Goal: Information Seeking & Learning: Learn about a topic

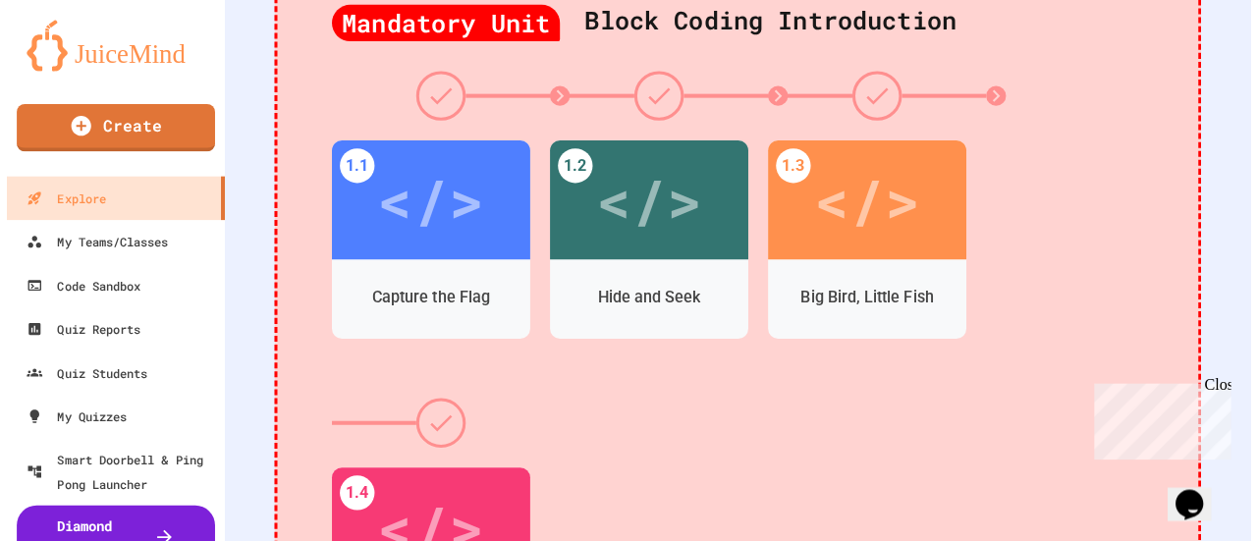
scroll to position [595, 0]
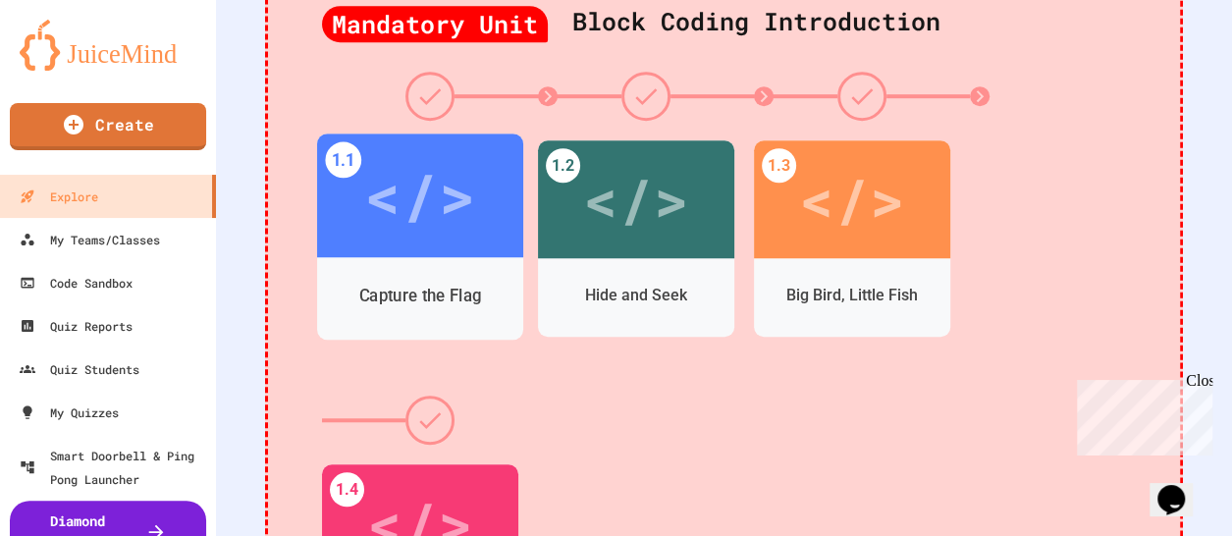
click at [465, 290] on div "Capture the Flag" at bounding box center [420, 296] width 123 height 25
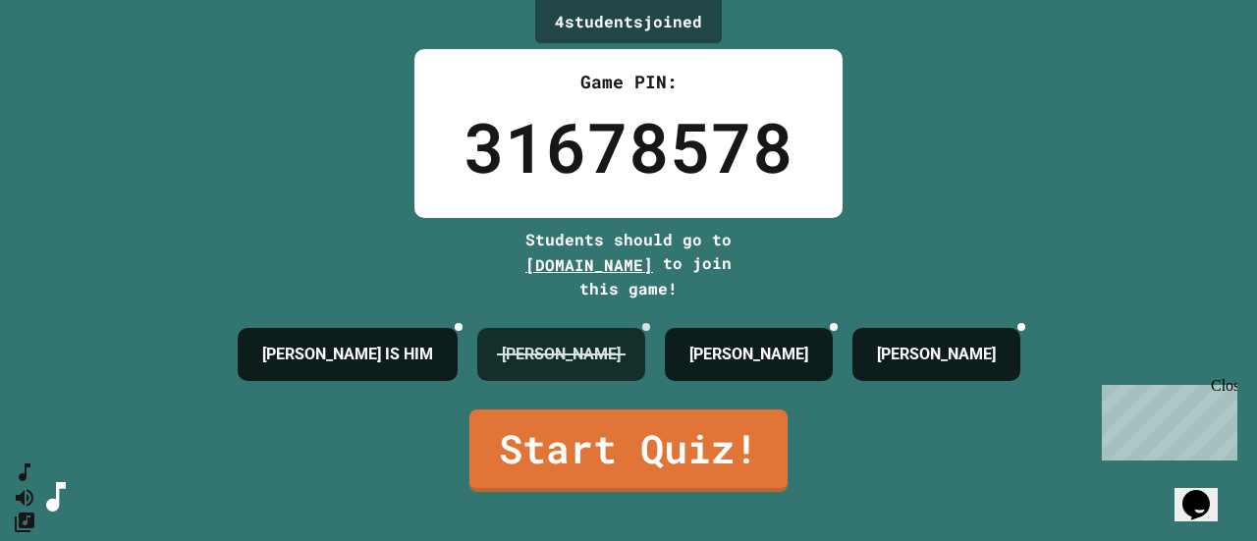
click at [657, 332] on icon at bounding box center [658, 339] width 14 height 14
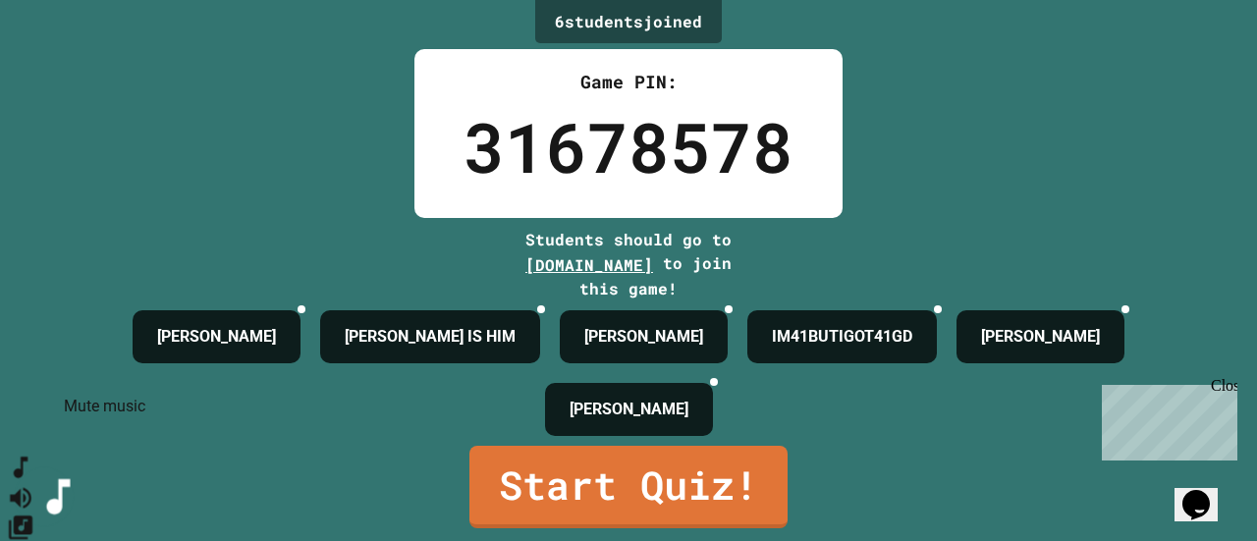
click at [35, 483] on icon "Mute music" at bounding box center [21, 497] width 28 height 28
click at [32, 515] on icon "Change Music" at bounding box center [21, 527] width 24 height 24
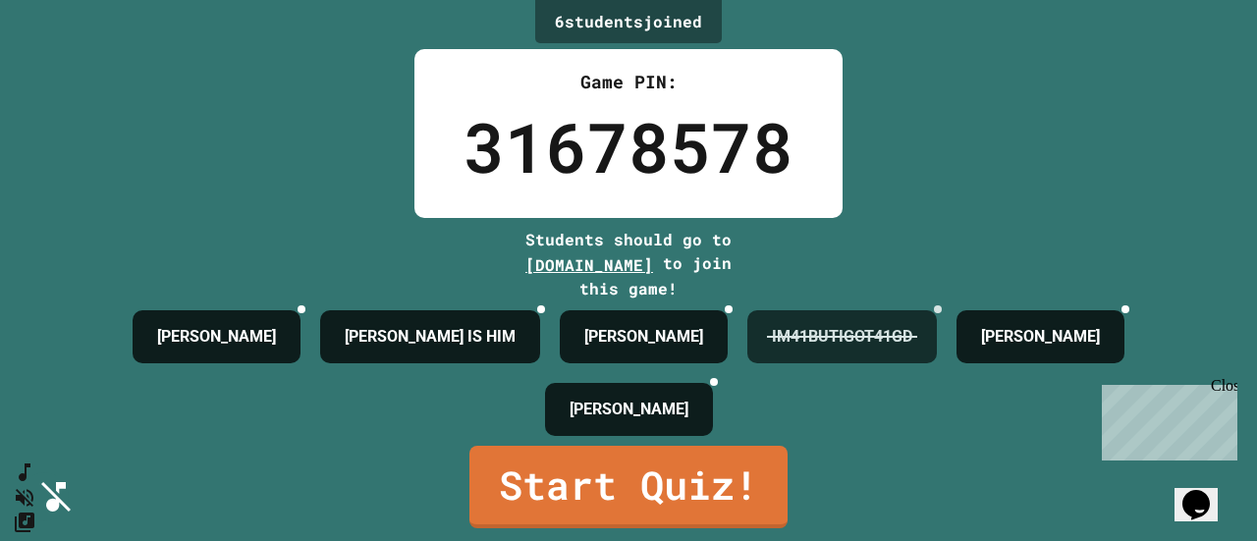
click at [938, 309] on icon at bounding box center [938, 309] width 0 height 0
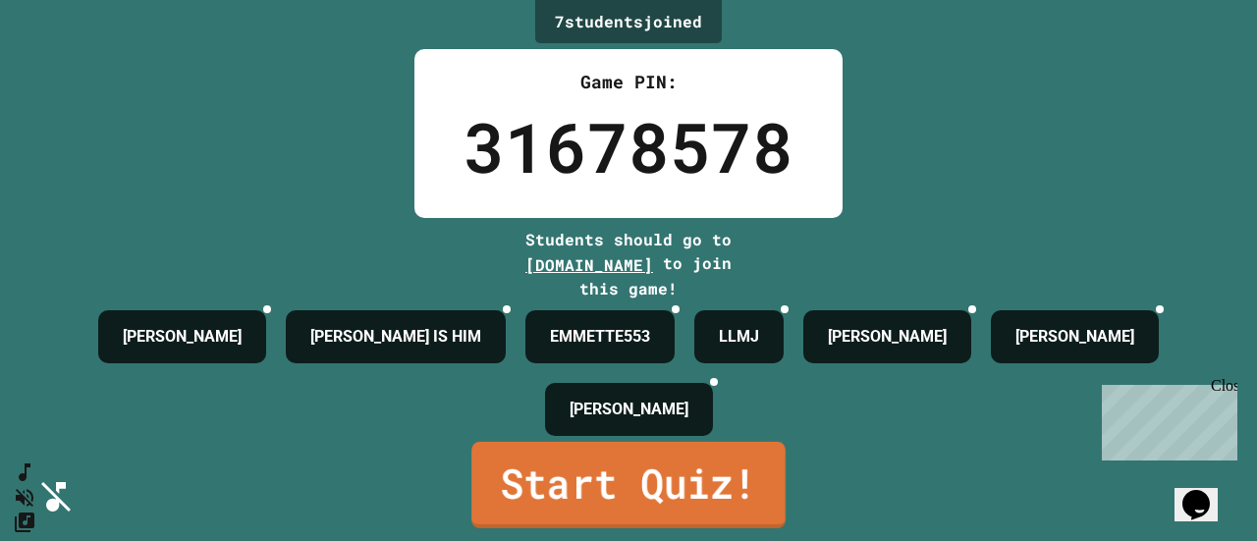
click at [622, 504] on link "Start Quiz!" at bounding box center [628, 485] width 314 height 86
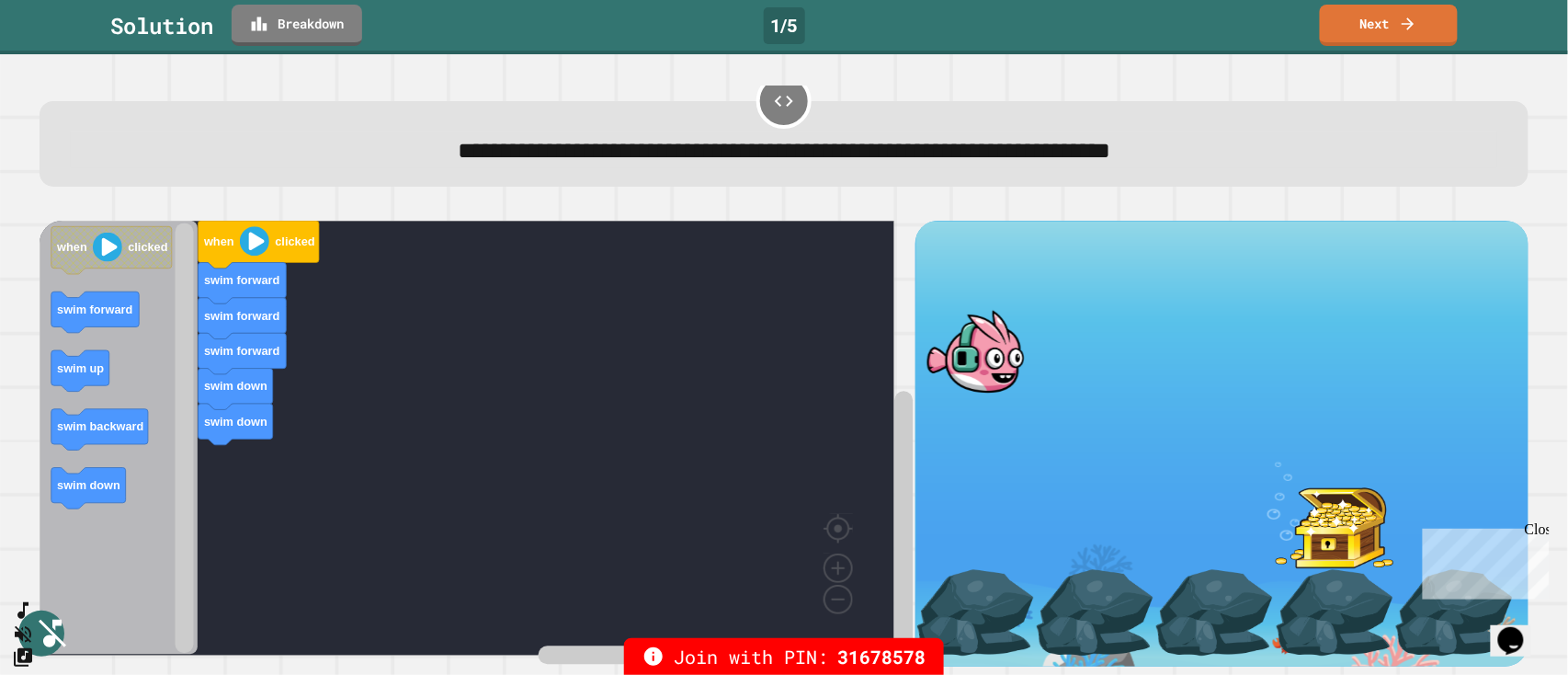
scroll to position [55, 0]
click at [1166, 26] on link "Next" at bounding box center [1388, 23] width 136 height 43
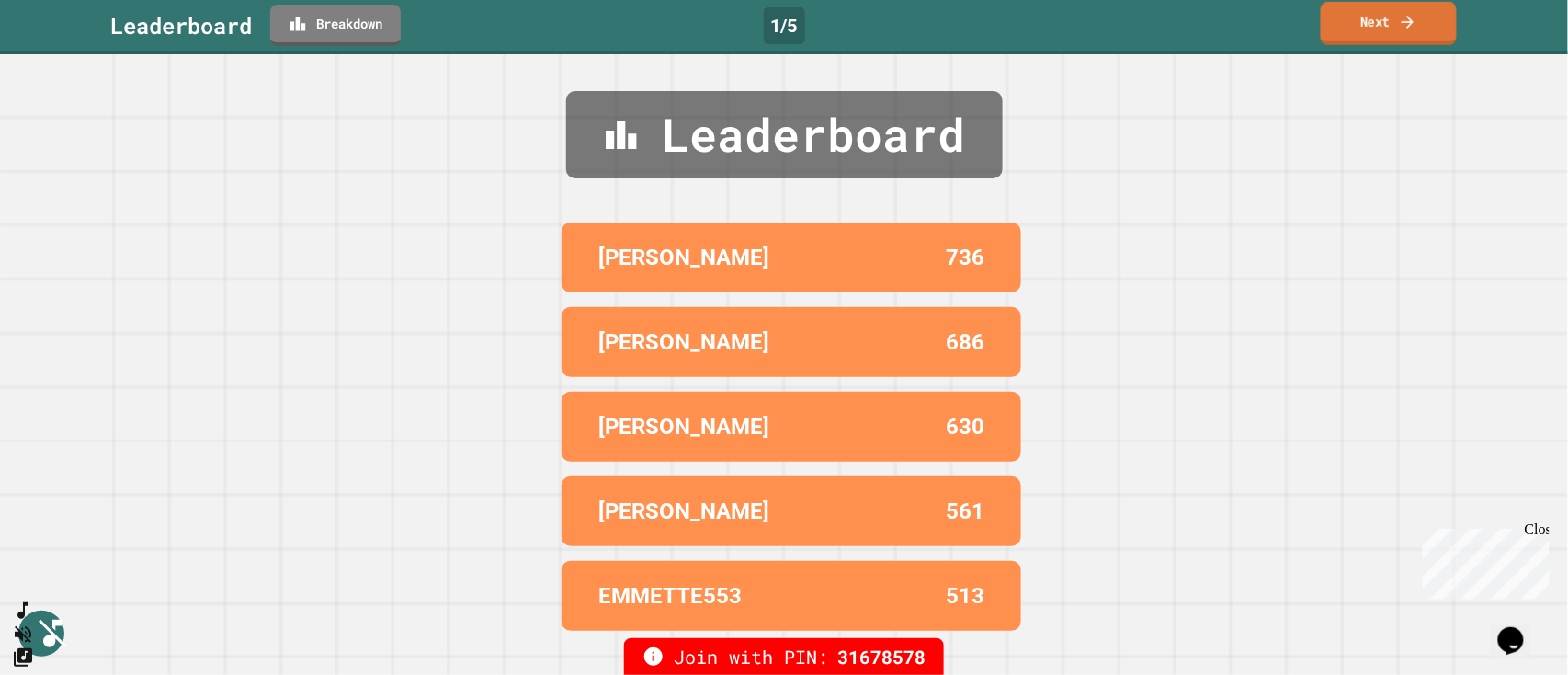
click at [1166, 26] on link "Next" at bounding box center [1388, 23] width 136 height 43
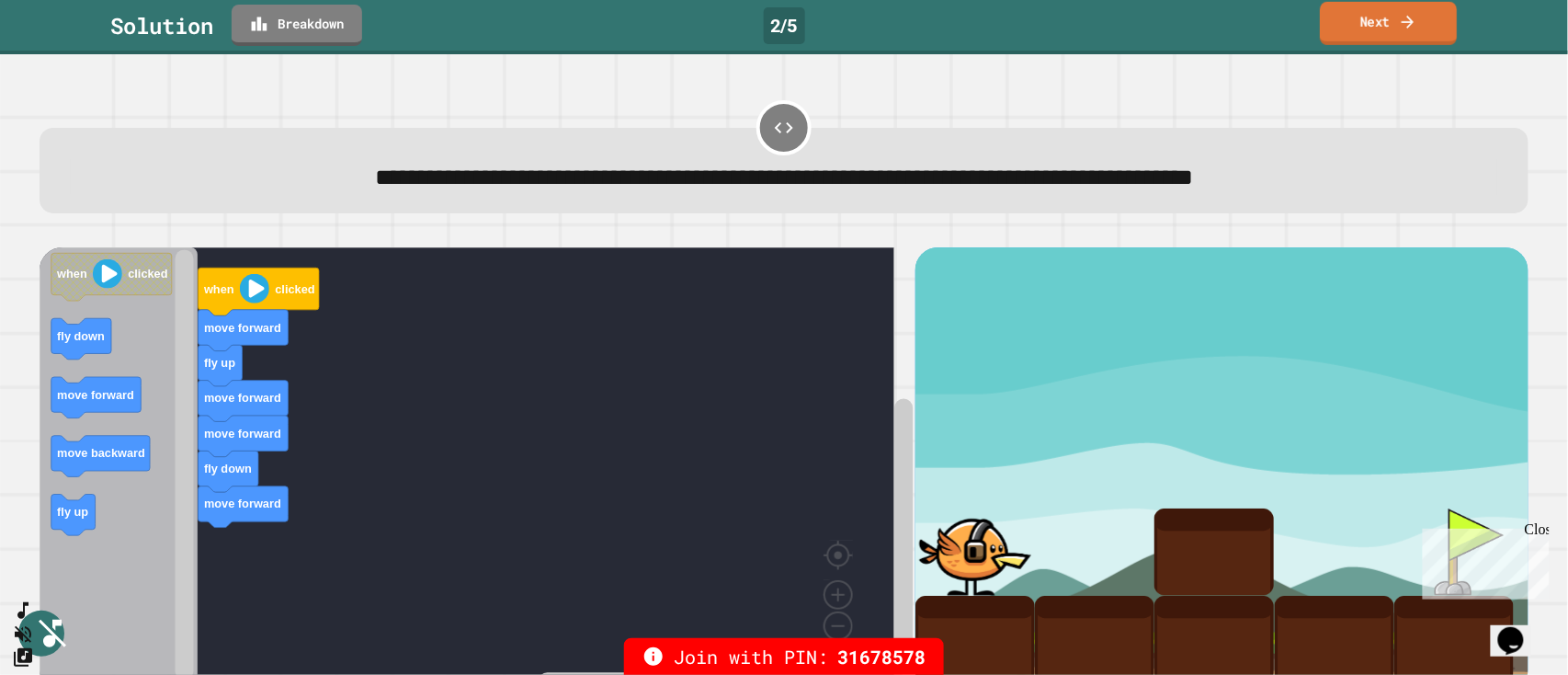
click at [1166, 39] on link "Next" at bounding box center [1388, 23] width 137 height 43
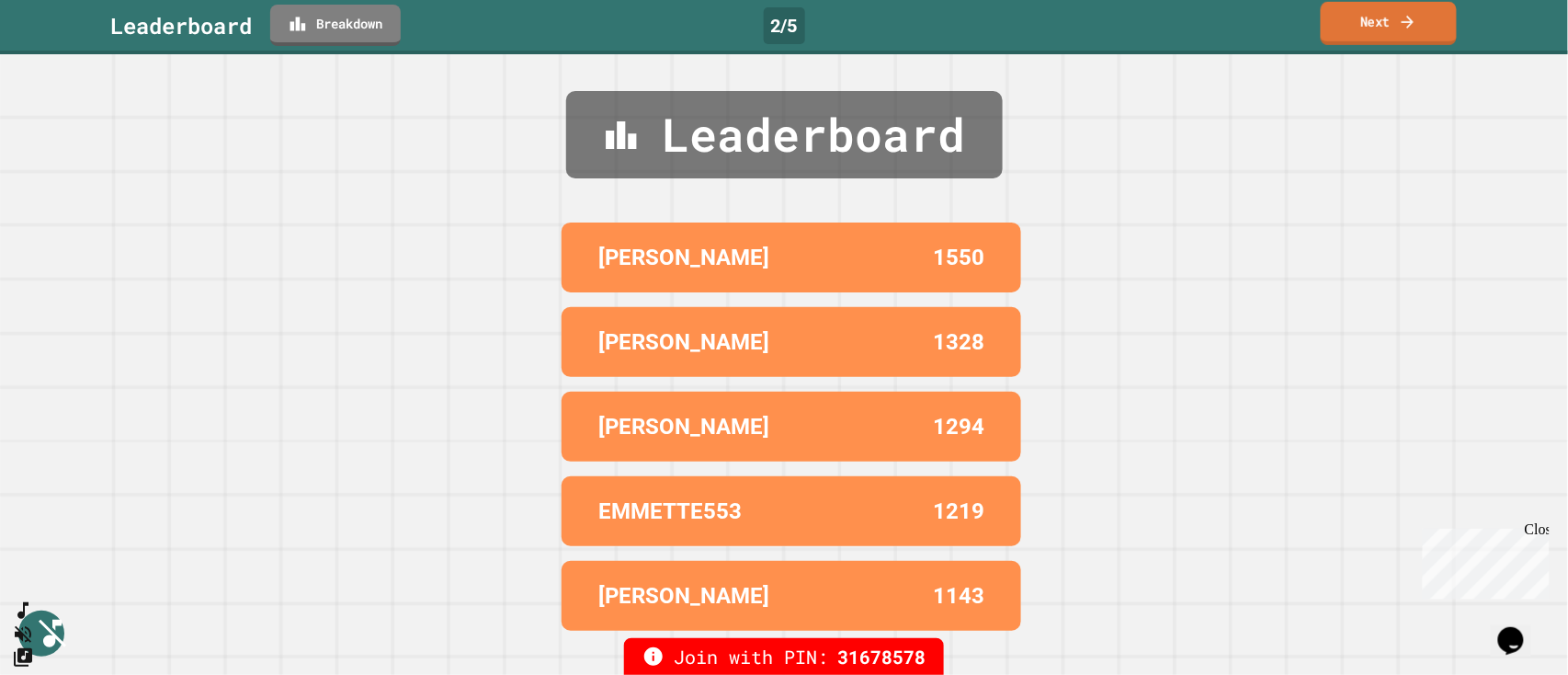
click at [1166, 39] on link "Next" at bounding box center [1388, 23] width 136 height 43
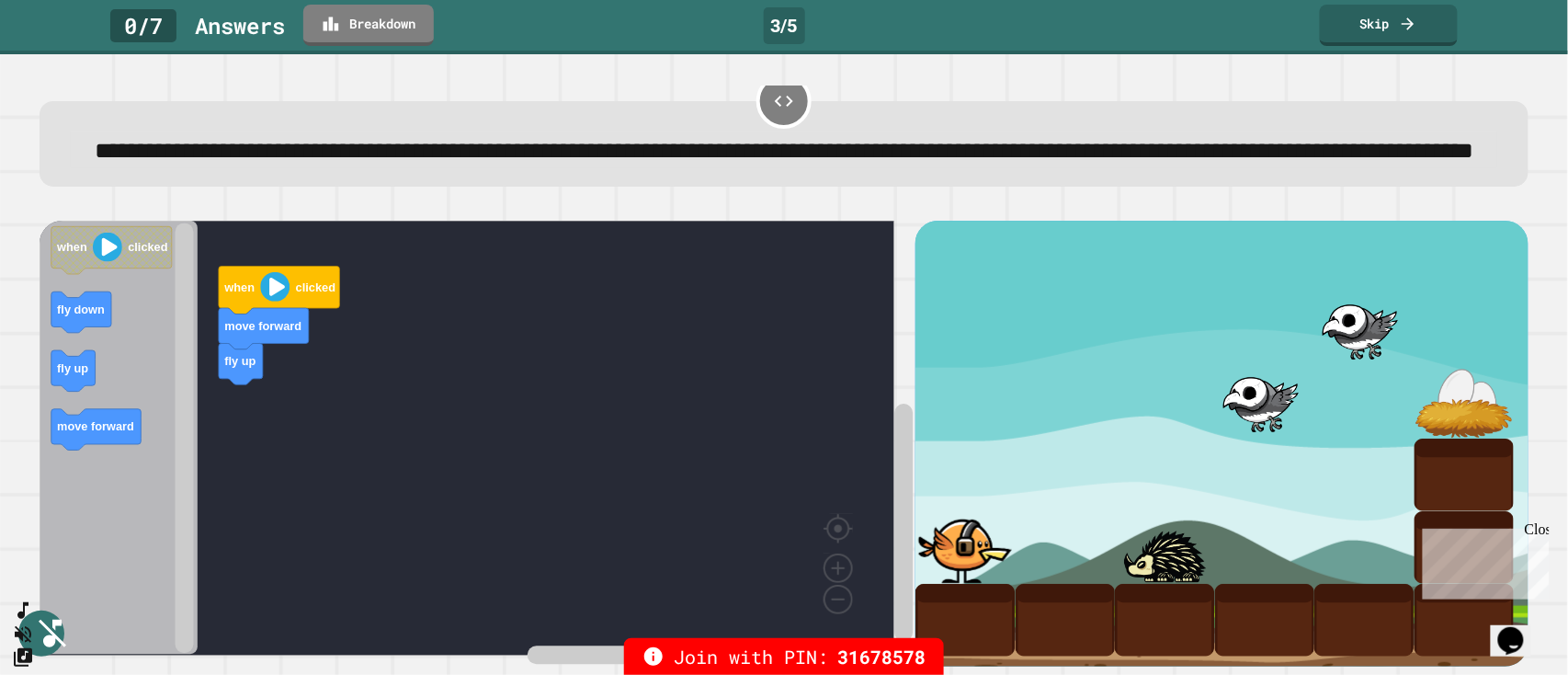
scroll to position [68, 0]
click at [1166, 19] on link "Skip" at bounding box center [1388, 23] width 136 height 43
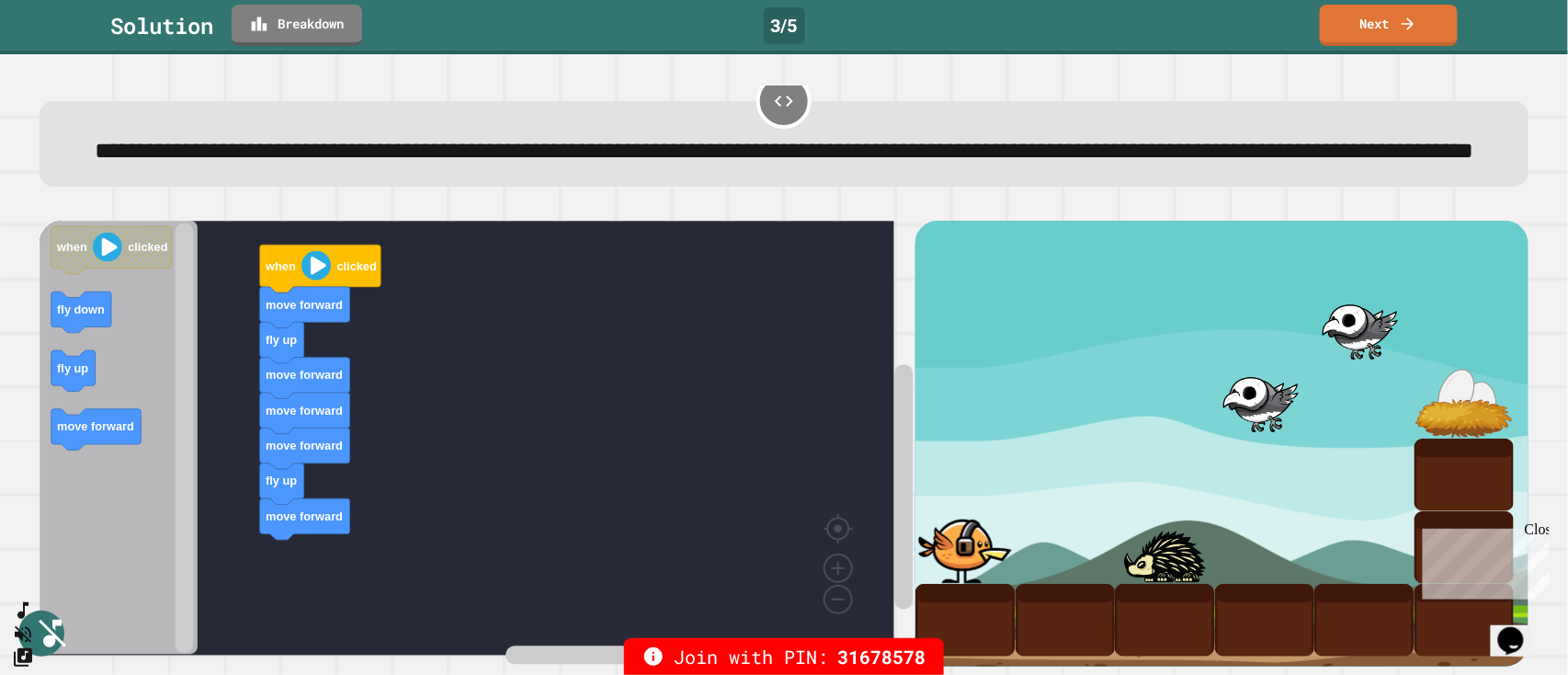
scroll to position [95, 0]
click at [1166, 29] on icon at bounding box center [1408, 22] width 19 height 20
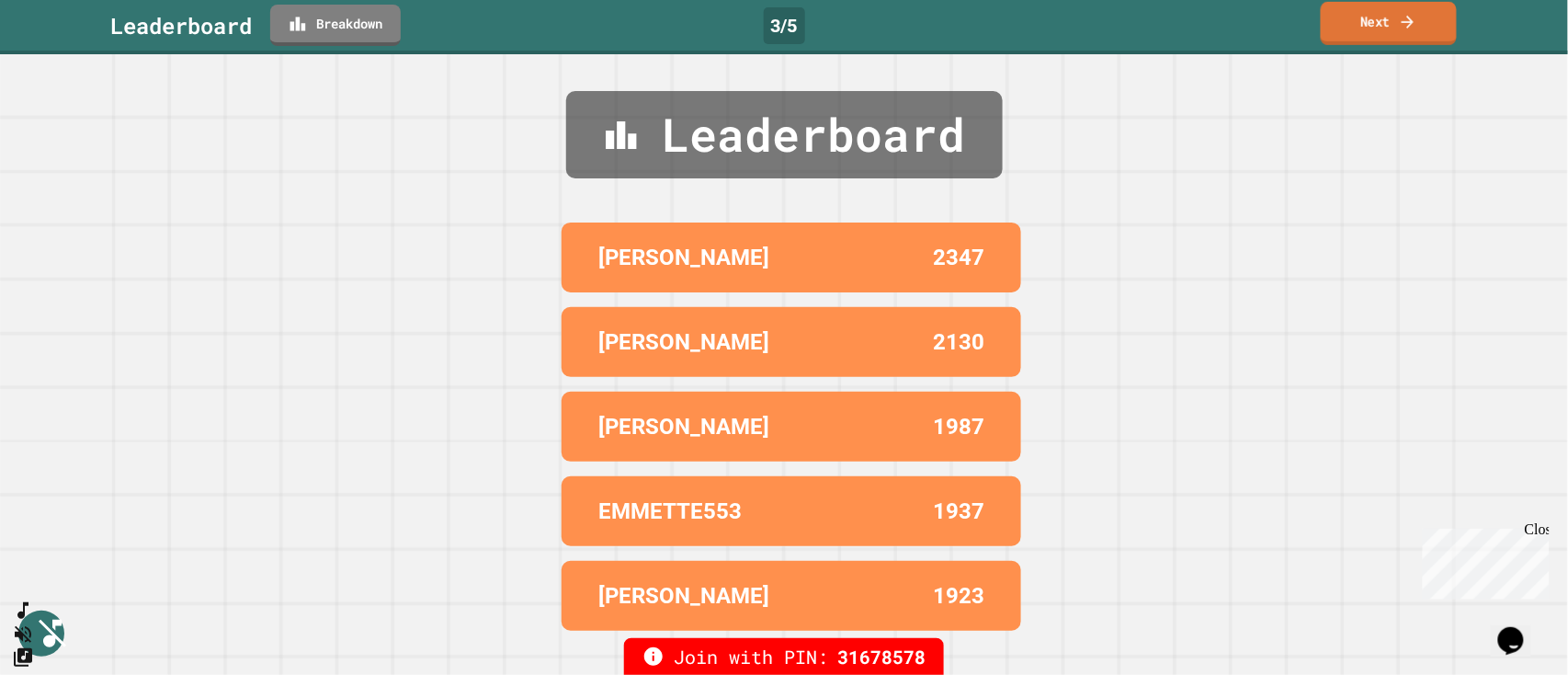
click at [1166, 31] on link "Next" at bounding box center [1388, 23] width 136 height 43
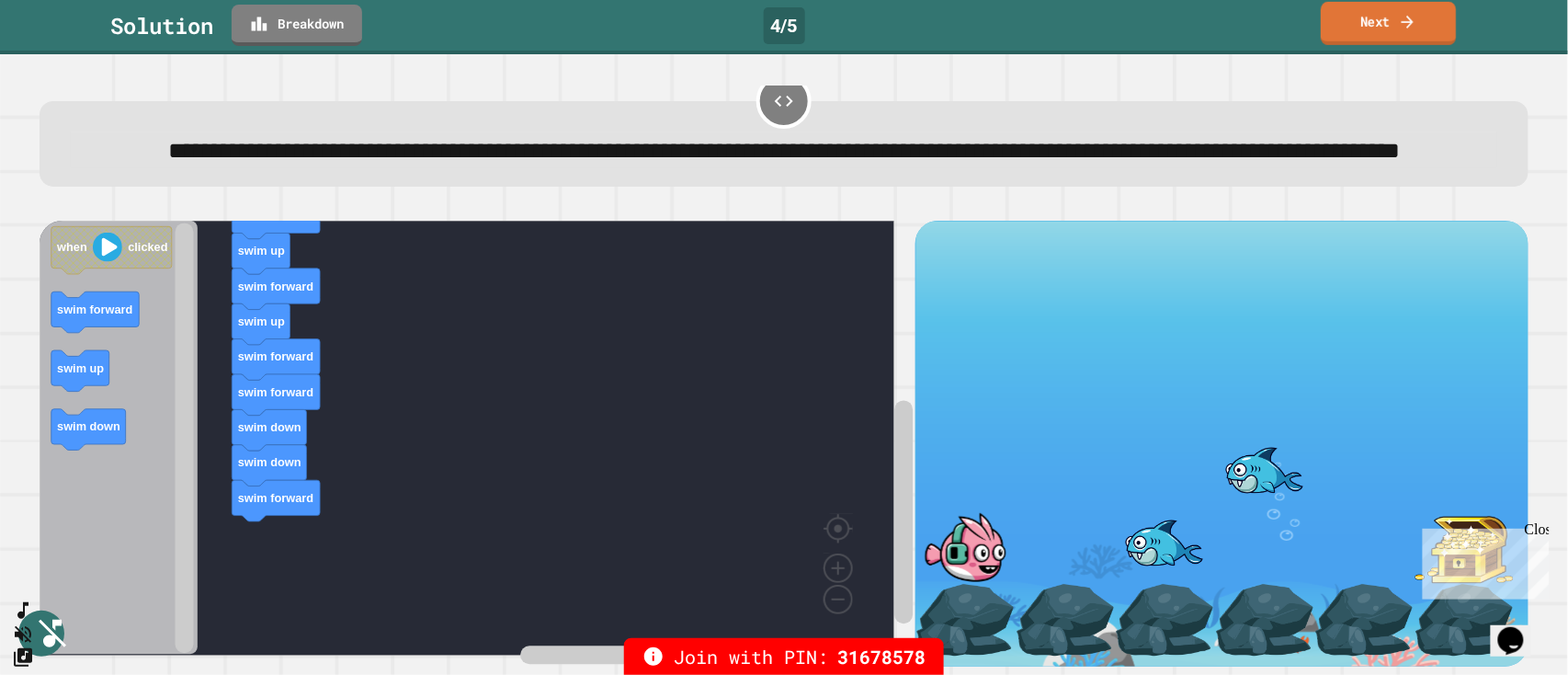
click at [1166, 29] on link "Next" at bounding box center [1388, 23] width 135 height 43
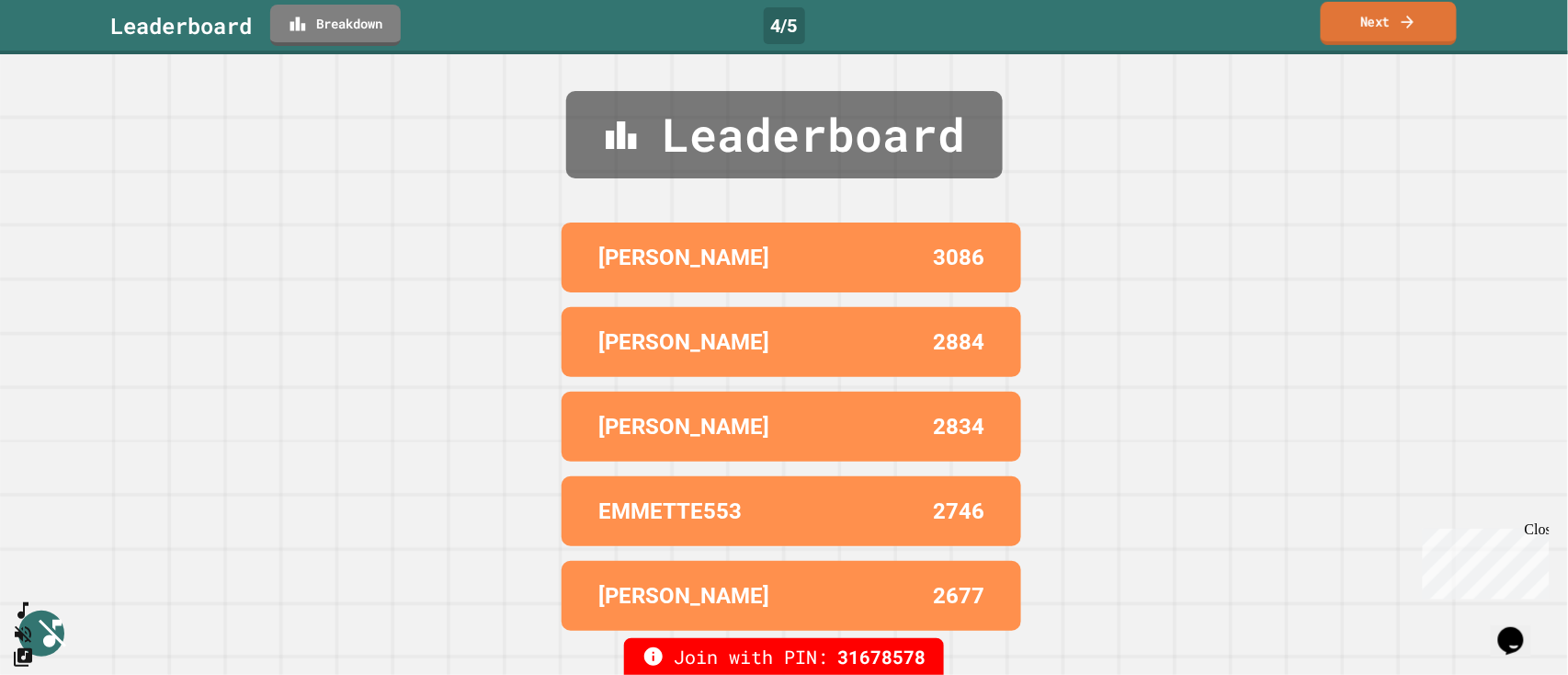
click at [1166, 32] on link "Next" at bounding box center [1388, 23] width 136 height 43
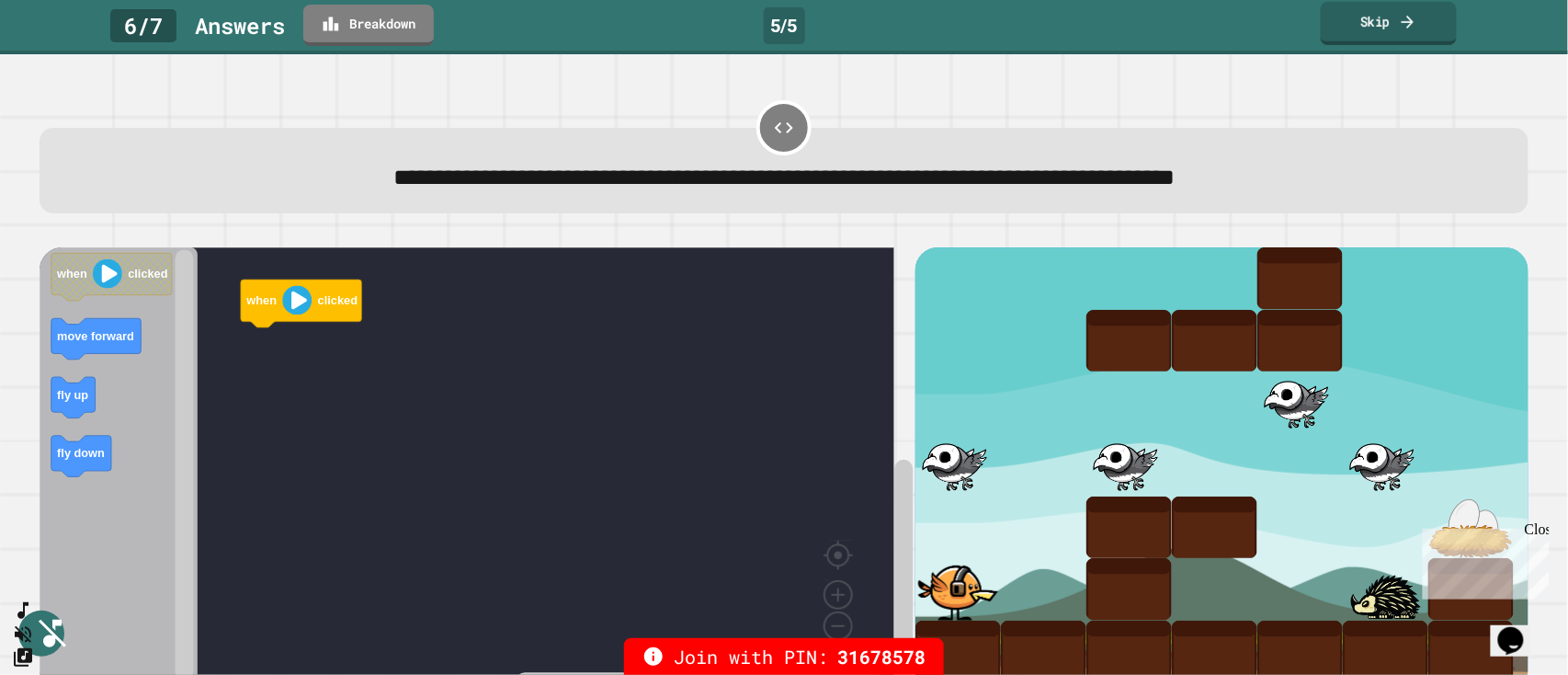
click at [1166, 25] on icon at bounding box center [1407, 22] width 12 height 13
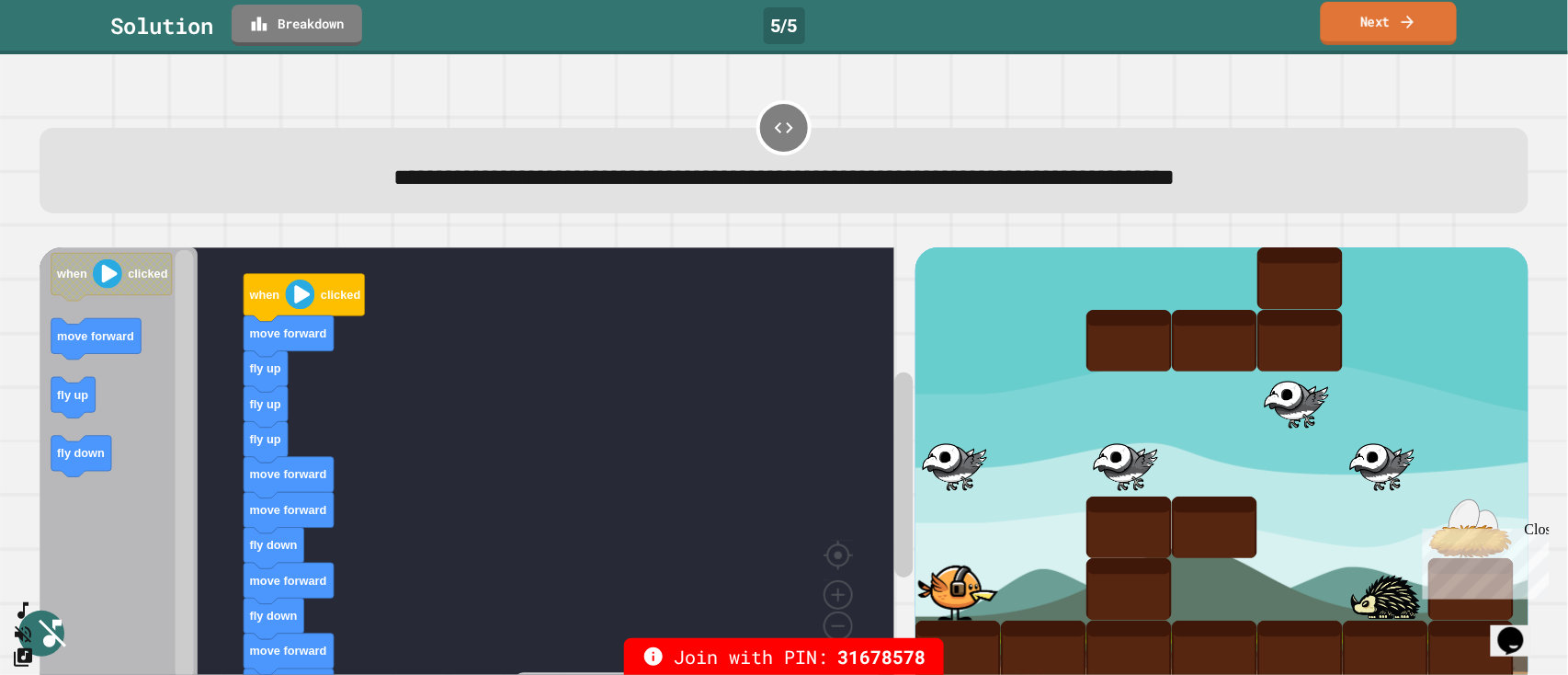
click at [1166, 25] on icon at bounding box center [1407, 22] width 12 height 13
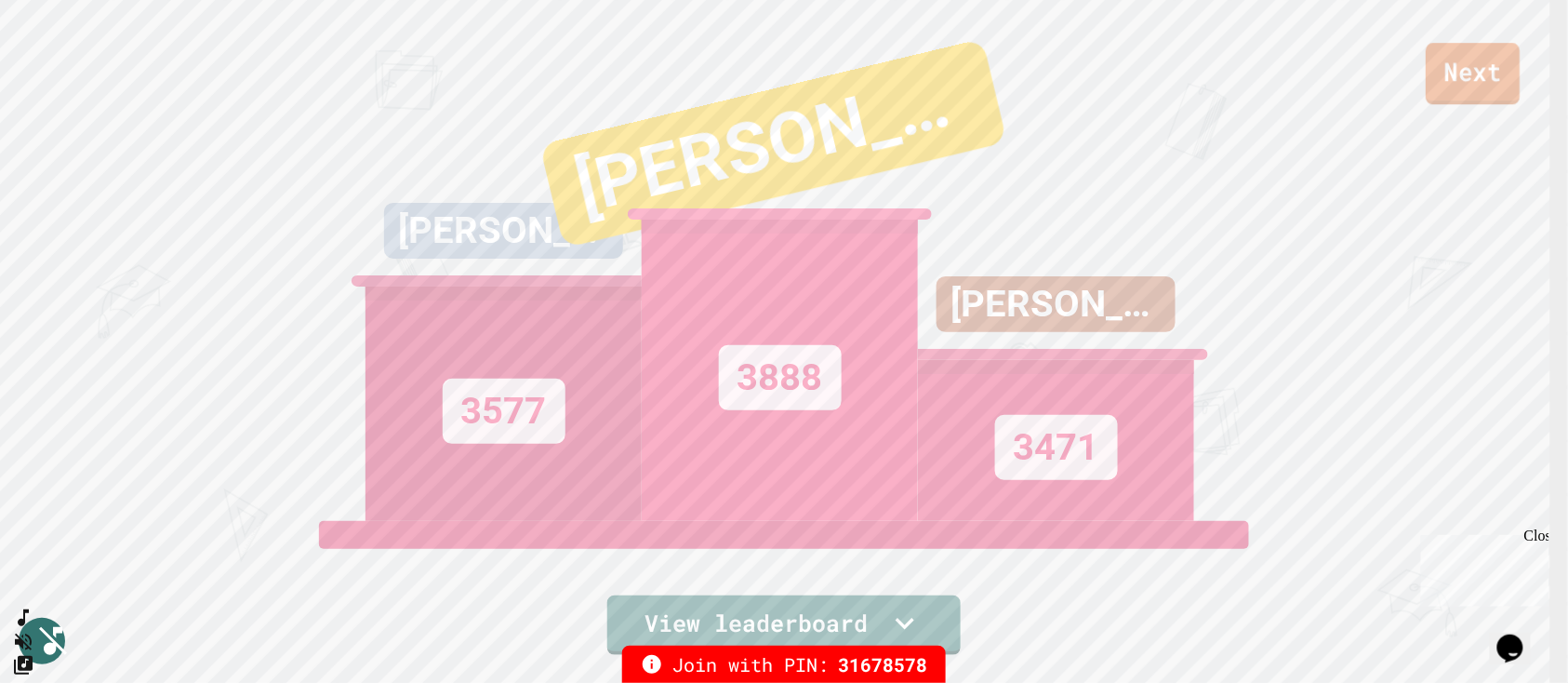
click at [1181, 77] on link "Next" at bounding box center [1472, 73] width 94 height 62
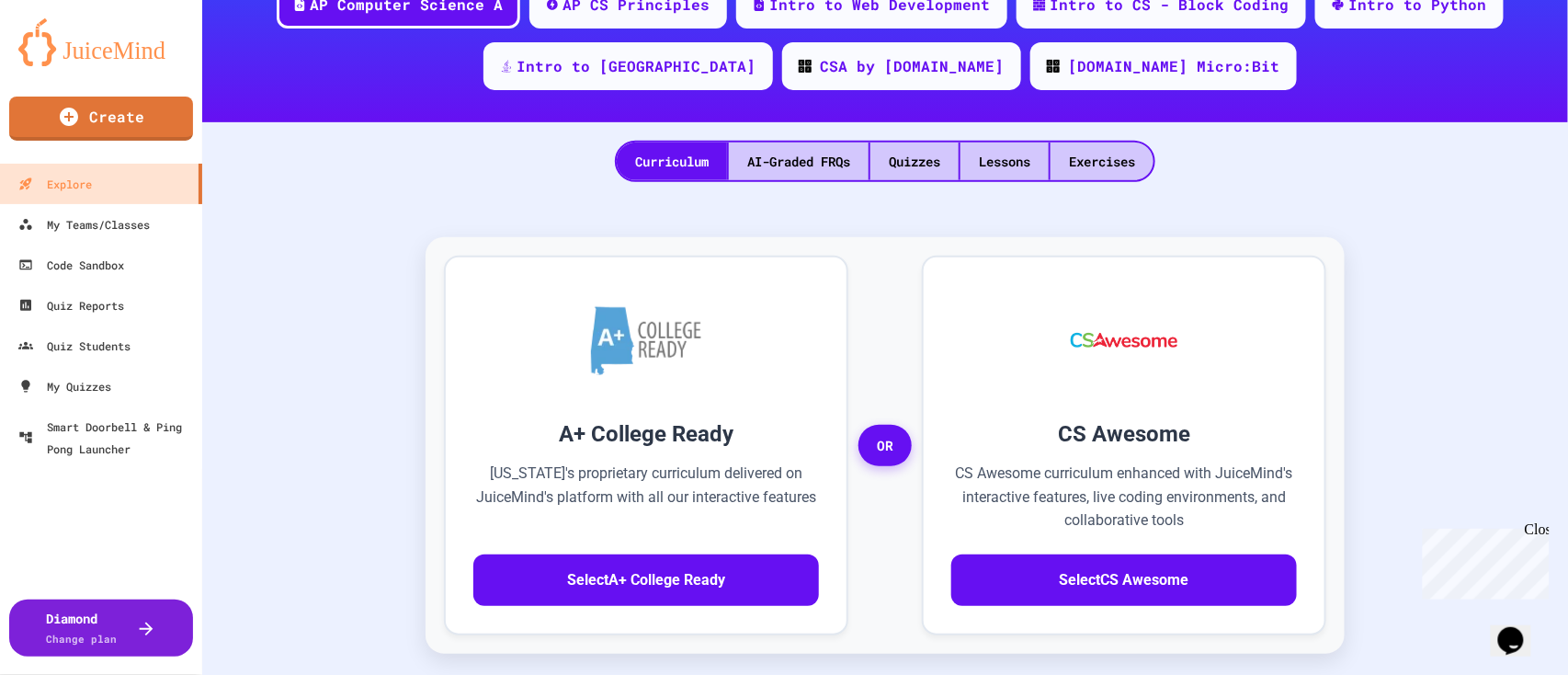
scroll to position [204, 0]
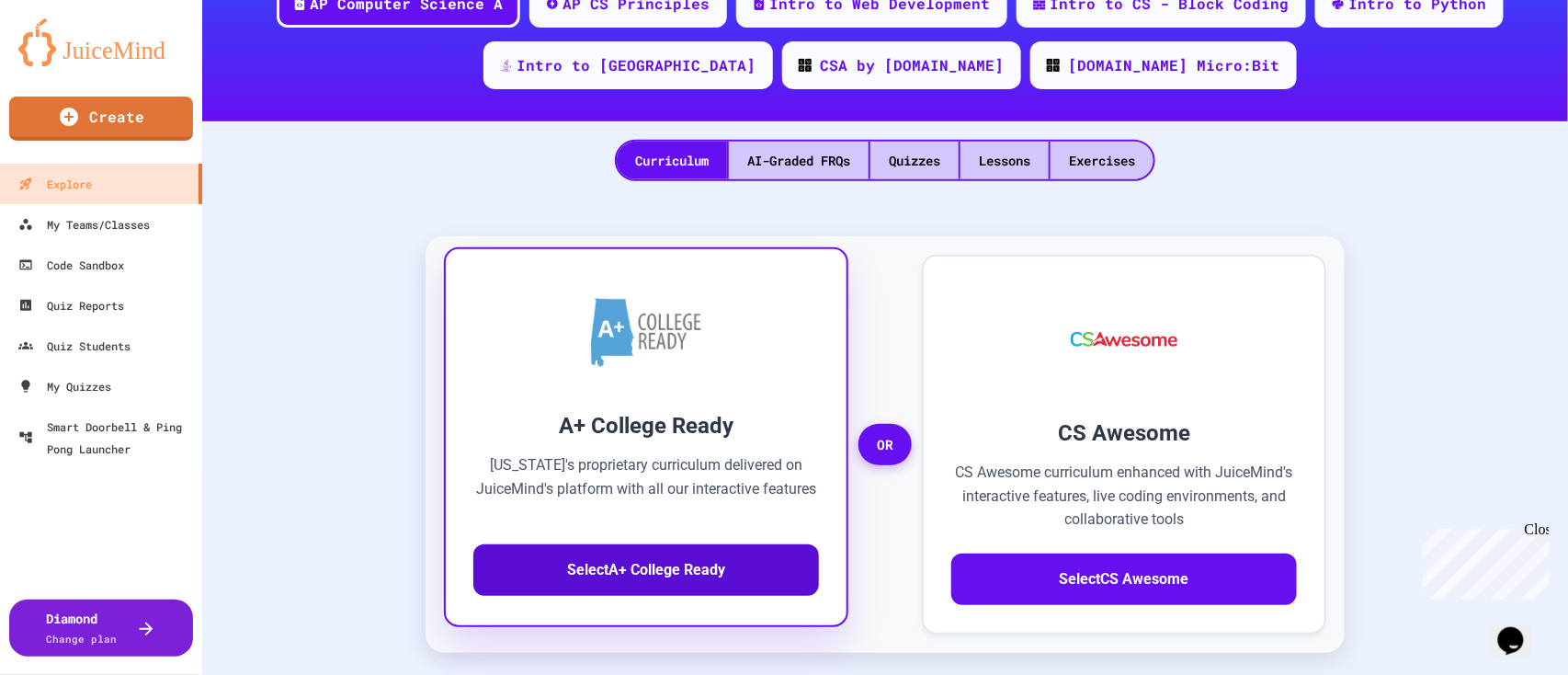
click at [574, 501] on button "Select A+ College Ready" at bounding box center [646, 569] width 345 height 51
